Goal: Navigation & Orientation: Find specific page/section

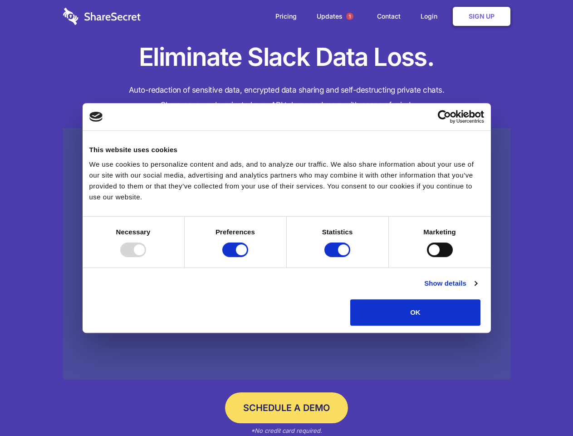
click at [146, 257] on div at bounding box center [133, 249] width 26 height 15
click at [248, 257] on input "Preferences" at bounding box center [235, 249] width 26 height 15
checkbox input "false"
click at [339, 257] on input "Statistics" at bounding box center [337, 249] width 26 height 15
checkbox input "false"
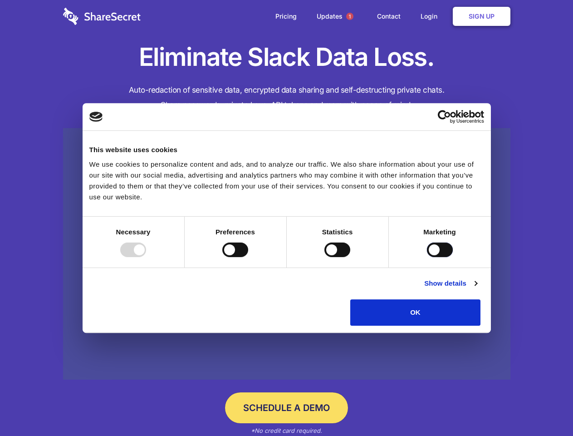
click at [427, 257] on input "Marketing" at bounding box center [440, 249] width 26 height 15
checkbox input "true"
click at [477, 289] on link "Show details" at bounding box center [450, 283] width 53 height 11
click at [0, 0] on li "Necessary 7 Necessary cookies help make a website usable by enabling basic func…" at bounding box center [0, 0] width 0 height 0
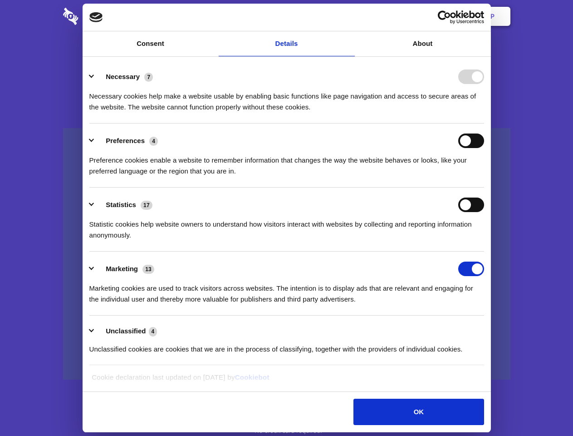
click at [349, 16] on span "1" at bounding box center [349, 16] width 7 height 7
